Goal: Navigation & Orientation: Find specific page/section

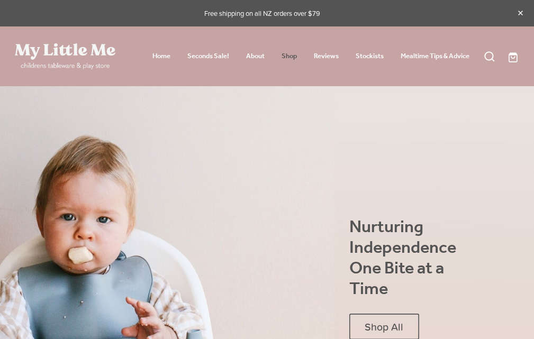
click at [284, 57] on link "Shop" at bounding box center [288, 56] width 15 height 13
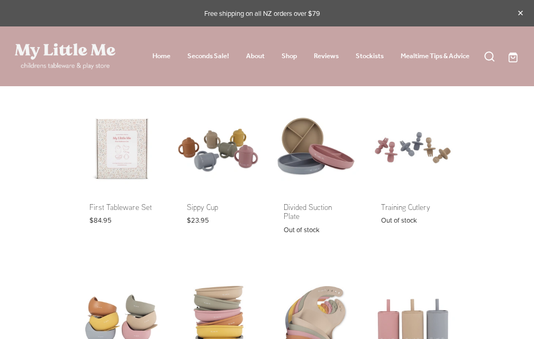
click at [307, 158] on link at bounding box center [315, 174] width 87 height 141
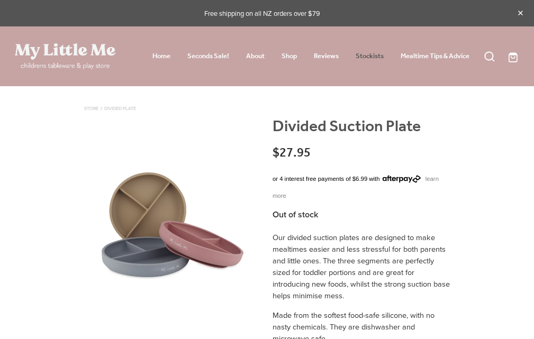
click at [371, 56] on link "Stockists" at bounding box center [369, 56] width 28 height 13
